Goal: Task Accomplishment & Management: Manage account settings

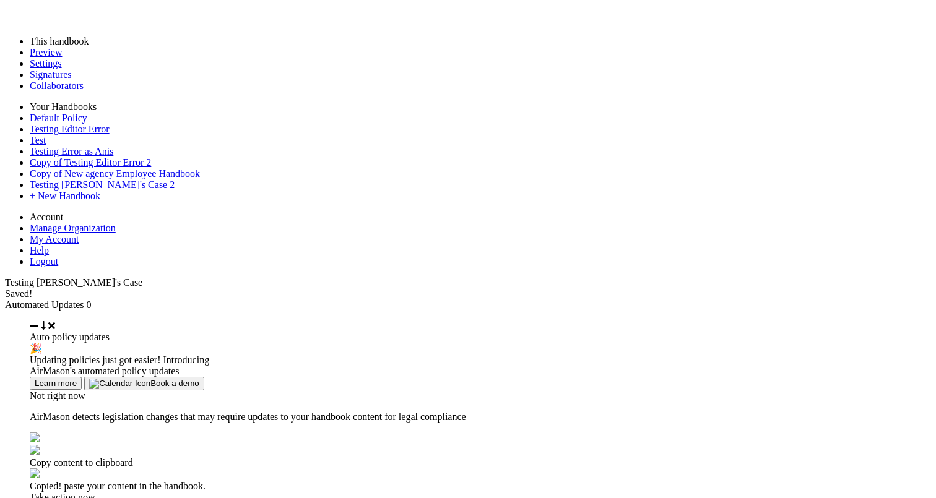
scroll to position [81, 0]
